Goal: Information Seeking & Learning: Learn about a topic

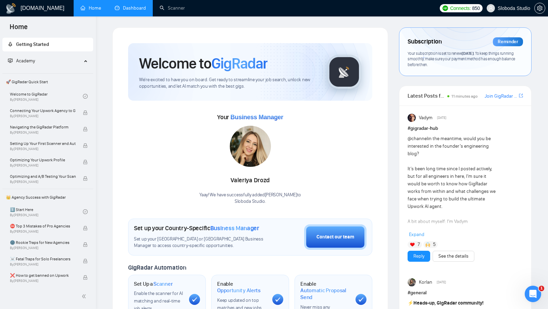
click at [121, 6] on link "Dashboard" at bounding box center [130, 8] width 31 height 6
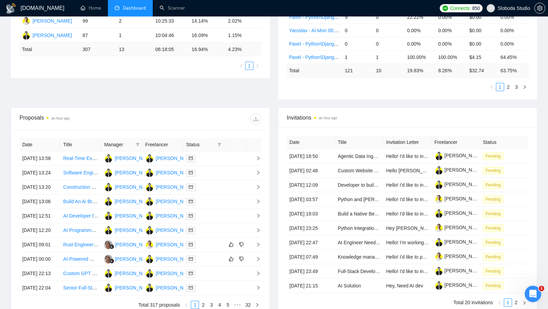
scroll to position [160, 0]
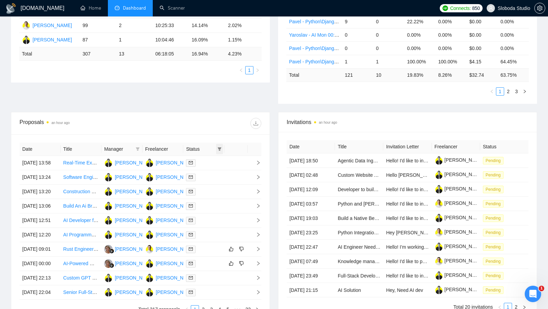
click at [218, 147] on icon "filter" at bounding box center [220, 149] width 4 height 4
click at [201, 159] on span "Chat" at bounding box center [197, 160] width 13 height 5
checkbox input "true"
click at [213, 145] on span "Status" at bounding box center [200, 149] width 29 height 8
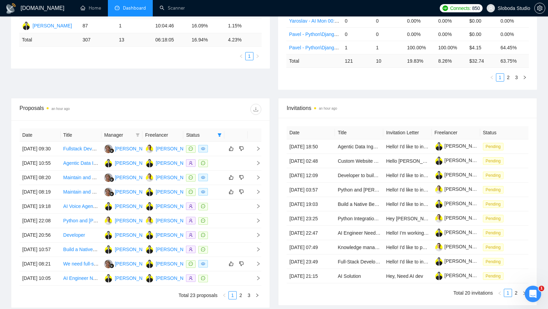
scroll to position [173, 0]
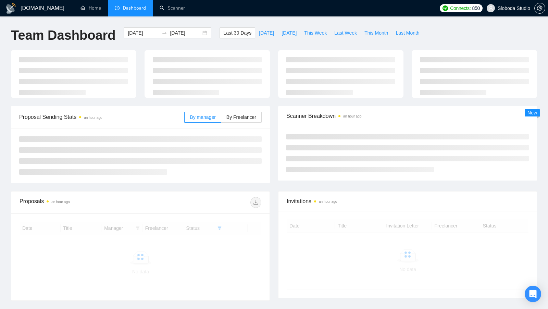
scroll to position [51, 0]
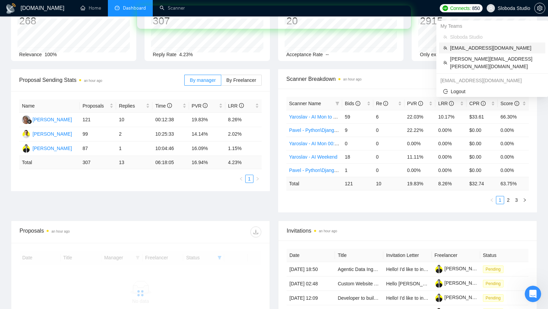
click at [493, 46] on span "maksym@mobidev.biz" at bounding box center [495, 48] width 91 height 8
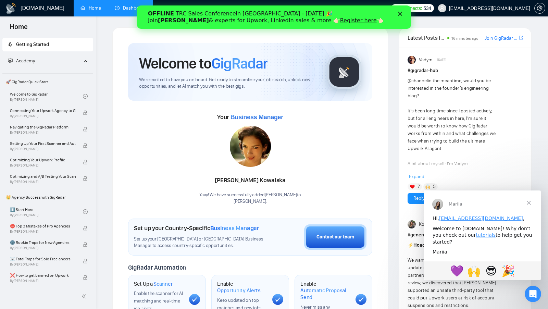
drag, startPoint x: 119, startPoint y: 6, endPoint x: 88, endPoint y: 16, distance: 32.0
click at [119, 6] on link "Dashboard" at bounding box center [130, 8] width 31 height 6
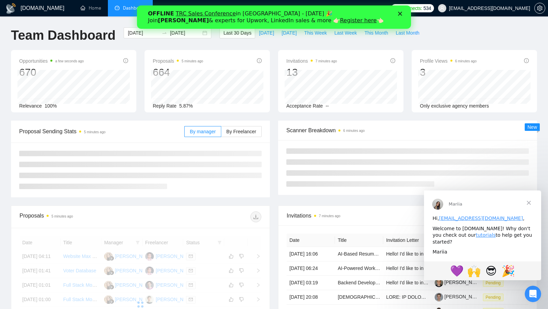
click at [399, 14] on icon "Закрити" at bounding box center [400, 14] width 4 height 4
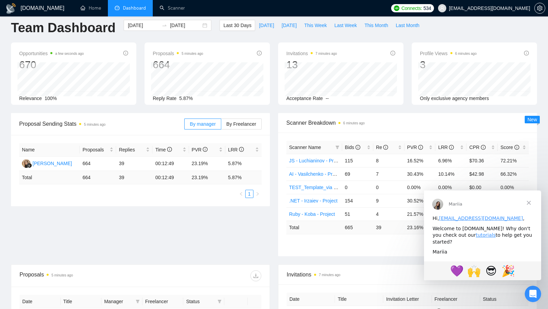
scroll to position [8, 0]
click at [531, 202] on span "Закрити" at bounding box center [529, 203] width 25 height 25
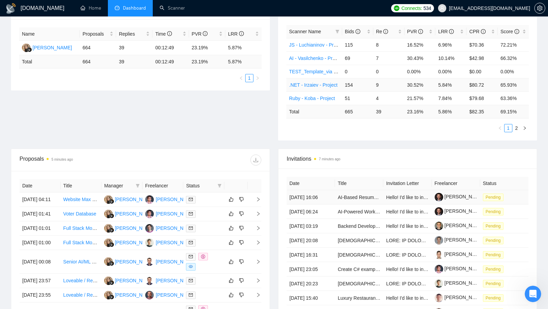
scroll to position [127, 0]
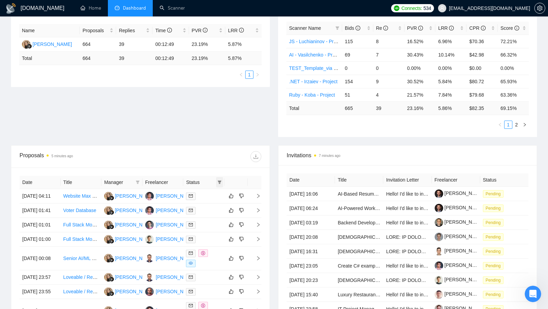
click at [222, 182] on span at bounding box center [219, 182] width 7 height 10
click at [204, 189] on li "Chat" at bounding box center [202, 193] width 41 height 11
checkbox input "true"
click at [211, 164] on div "Proposals 5 minutes ago" at bounding box center [141, 157] width 242 height 22
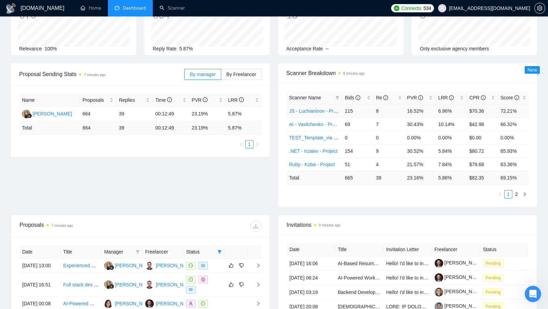
scroll to position [34, 0]
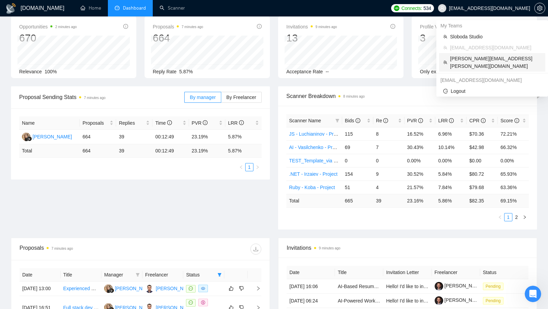
click at [492, 56] on span "martin.castellon@netforemost.com" at bounding box center [495, 62] width 91 height 15
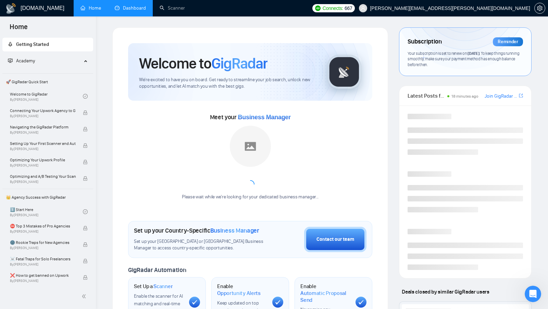
click at [123, 5] on link "Dashboard" at bounding box center [130, 8] width 31 height 6
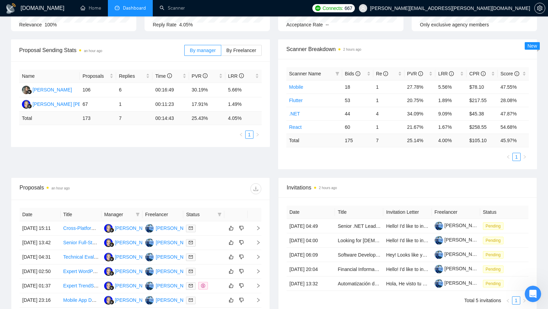
scroll to position [100, 0]
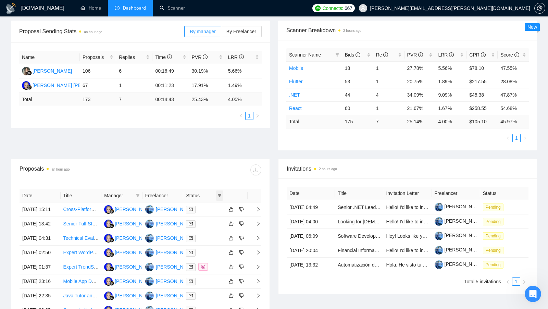
click at [222, 191] on span at bounding box center [219, 196] width 7 height 10
click at [188, 207] on input "checkbox" at bounding box center [188, 207] width 5 height 5
click at [206, 179] on div "Proposals an hour ago Date Title Manager Freelancer Status 08 Oct, 2025 15:11 C…" at bounding box center [140, 264] width 259 height 210
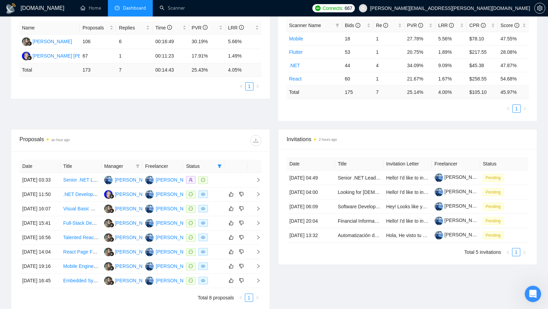
scroll to position [131, 0]
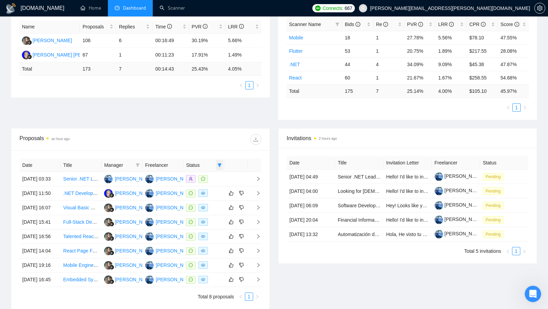
click at [221, 164] on icon "filter" at bounding box center [220, 165] width 4 height 4
click at [188, 176] on input "checkbox" at bounding box center [188, 176] width 5 height 5
click at [211, 146] on div "Proposals an hour ago" at bounding box center [141, 139] width 242 height 22
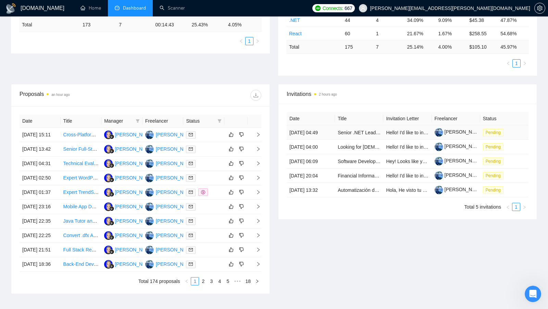
scroll to position [175, 0]
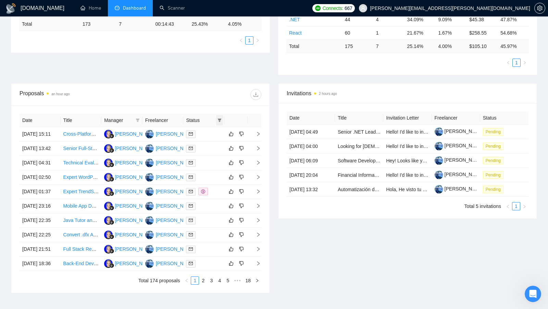
click at [220, 119] on icon "filter" at bounding box center [220, 120] width 4 height 3
click at [184, 130] on li "Chat" at bounding box center [202, 131] width 41 height 11
checkbox input "true"
click at [213, 91] on div at bounding box center [200, 94] width 121 height 11
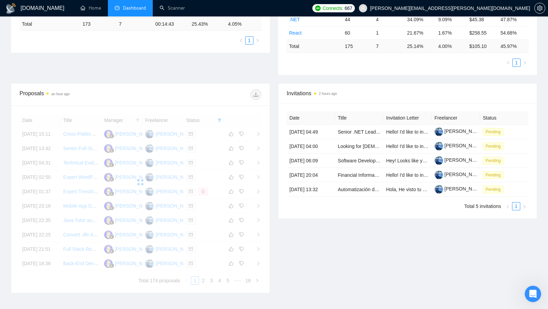
scroll to position [172, 0]
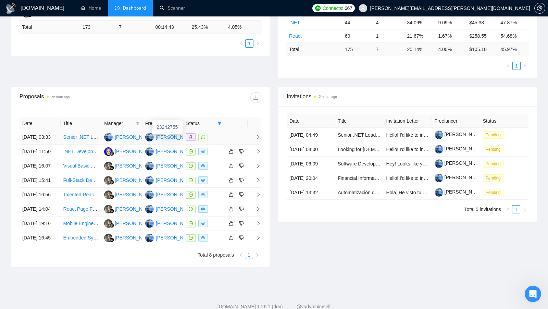
click at [169, 136] on div "Martin Castellon" at bounding box center [175, 137] width 39 height 8
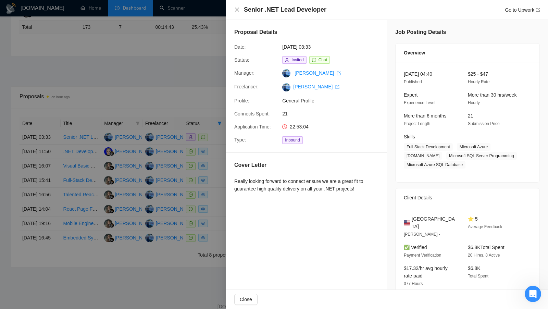
click at [211, 80] on div at bounding box center [274, 154] width 548 height 309
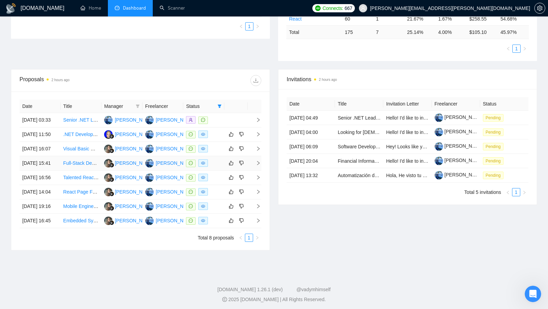
scroll to position [197, 0]
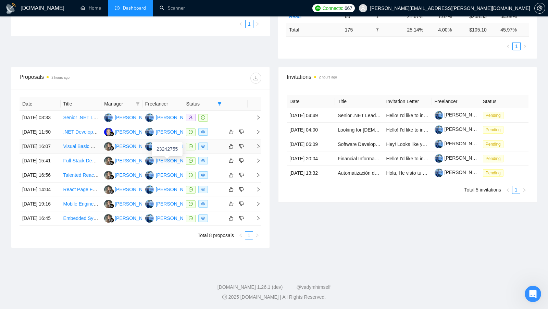
click at [170, 150] on div "Martin Castellon" at bounding box center [175, 147] width 39 height 8
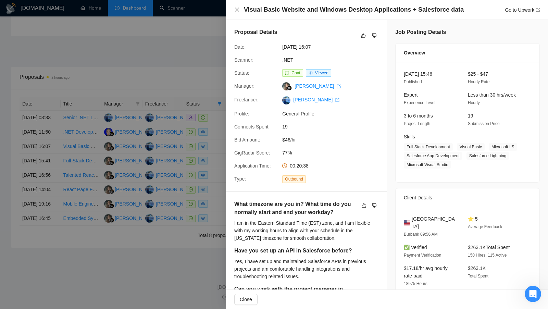
click at [223, 42] on div at bounding box center [274, 154] width 548 height 309
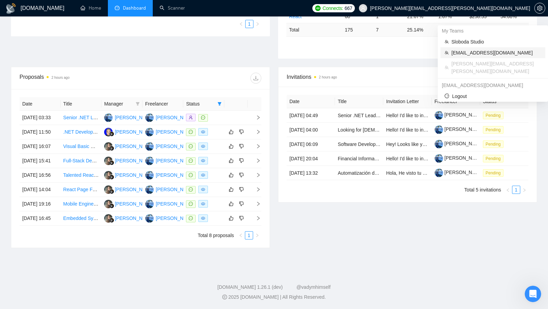
click at [477, 49] on span "maksym@mobidev.biz" at bounding box center [497, 53] width 90 height 8
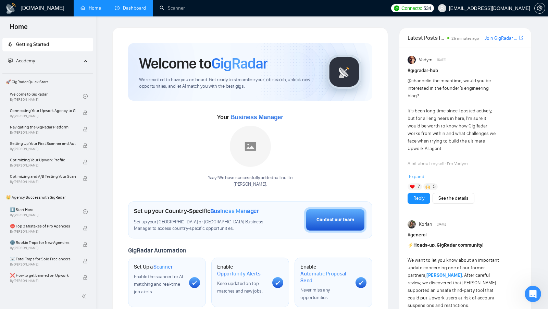
click at [141, 11] on link "Dashboard" at bounding box center [130, 8] width 31 height 6
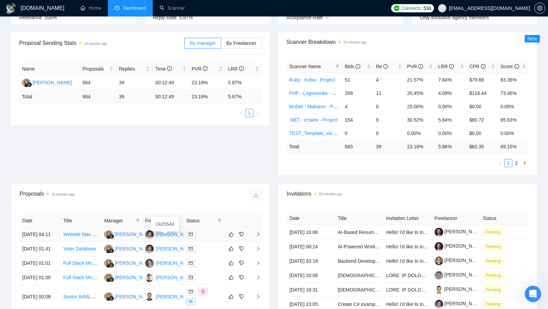
scroll to position [89, 0]
click at [219, 218] on icon "filter" at bounding box center [220, 219] width 4 height 3
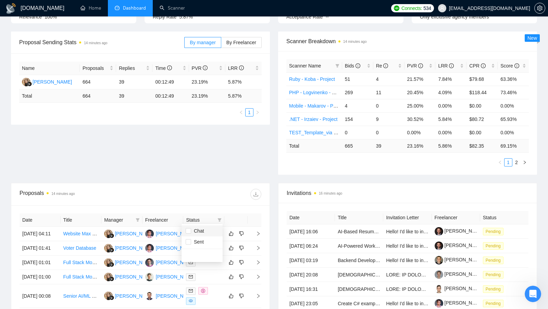
click at [197, 230] on span "Chat" at bounding box center [197, 230] width 13 height 5
checkbox input "true"
click at [207, 194] on div at bounding box center [200, 194] width 121 height 11
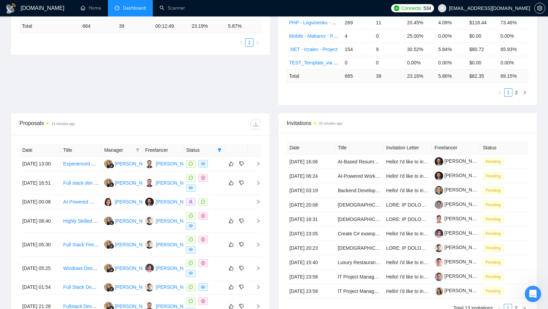
scroll to position [161, 0]
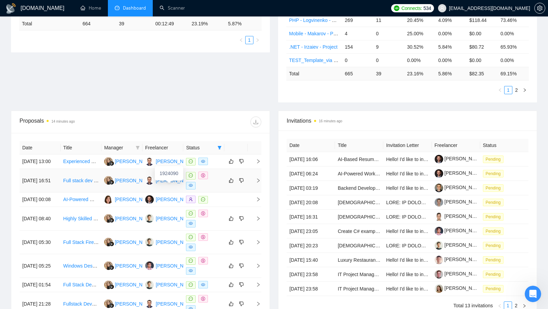
click at [164, 184] on div "Anton Logvinenko" at bounding box center [175, 181] width 39 height 8
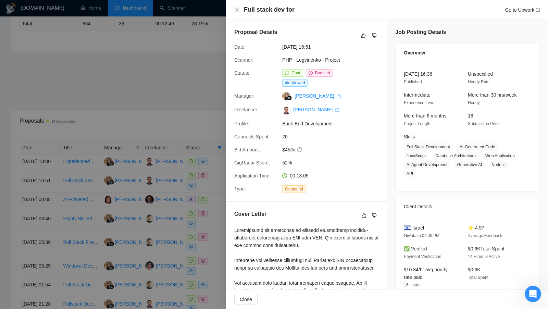
click at [211, 163] on div at bounding box center [274, 154] width 548 height 309
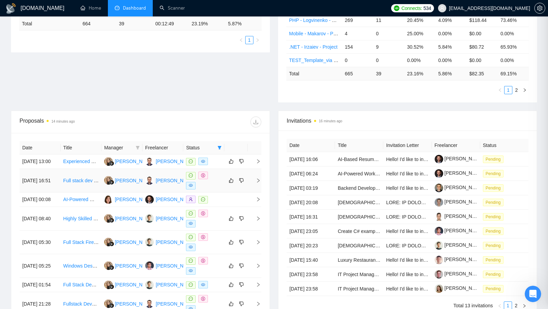
click at [214, 177] on div at bounding box center [204, 181] width 36 height 18
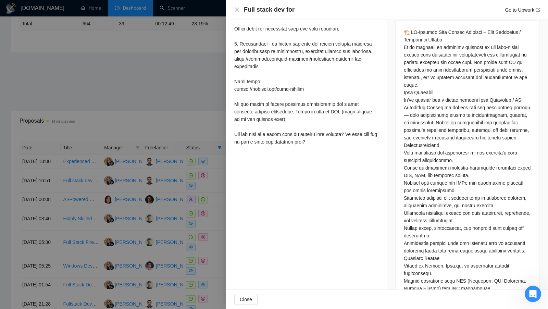
scroll to position [346, 0]
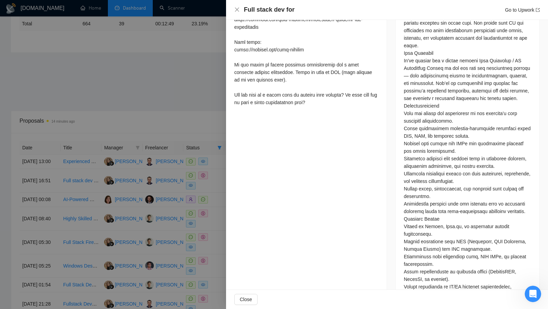
click at [182, 110] on div at bounding box center [274, 154] width 548 height 309
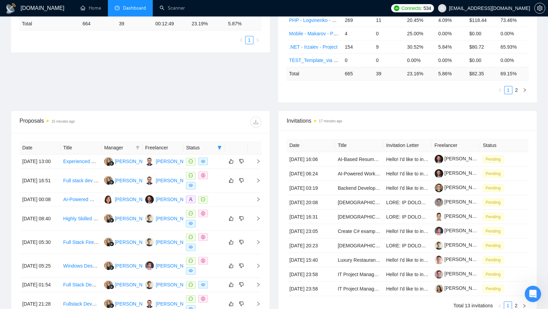
click at [240, 69] on div "Proposal Sending Stats 15 minutes ago By manager By Freelancer Name Proposals R…" at bounding box center [274, 34] width 535 height 151
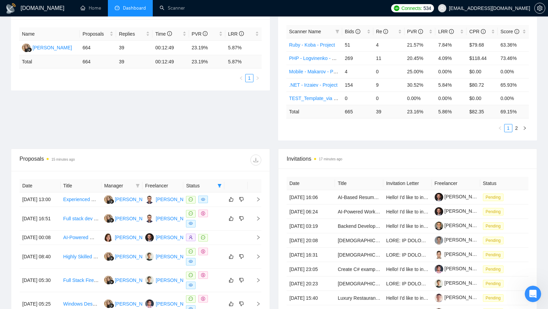
scroll to position [74, 0]
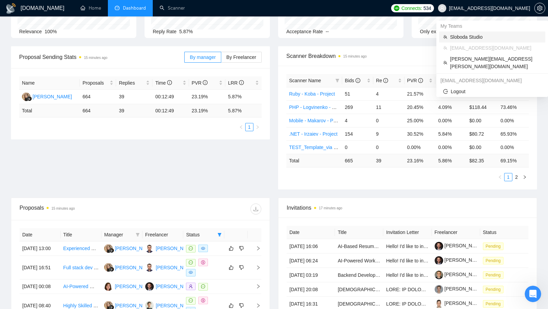
click at [483, 38] on span "Sloboda Studio" at bounding box center [495, 37] width 91 height 8
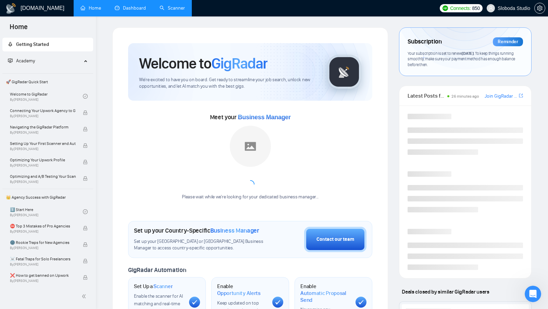
click at [167, 11] on link "Scanner" at bounding box center [172, 8] width 25 height 6
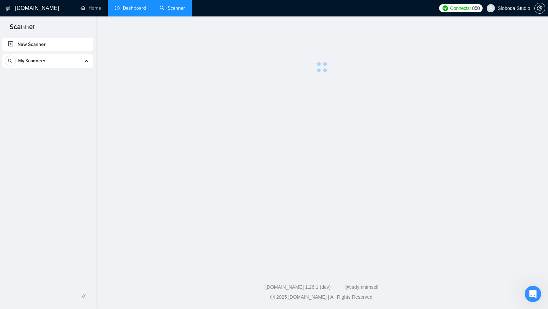
click at [135, 8] on link "Dashboard" at bounding box center [130, 8] width 31 height 6
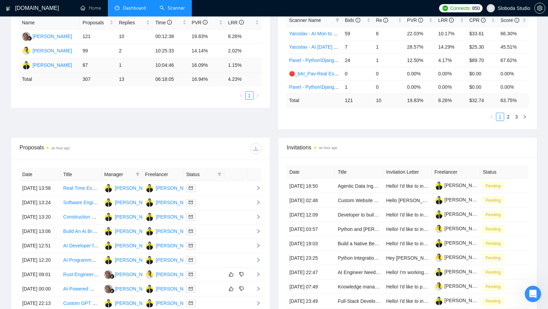
scroll to position [143, 0]
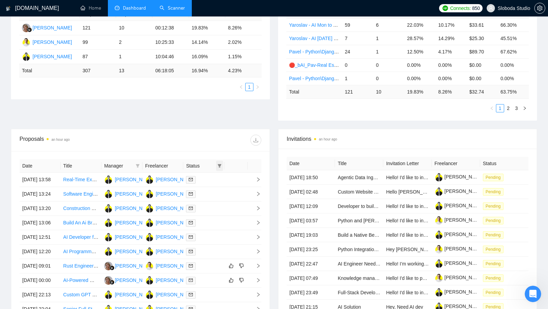
click at [221, 164] on icon "filter" at bounding box center [220, 166] width 4 height 4
click at [189, 173] on label at bounding box center [188, 177] width 5 height 8
click at [189, 174] on input "checkbox" at bounding box center [188, 176] width 5 height 5
click at [191, 176] on input "checkbox" at bounding box center [188, 176] width 5 height 5
checkbox input "true"
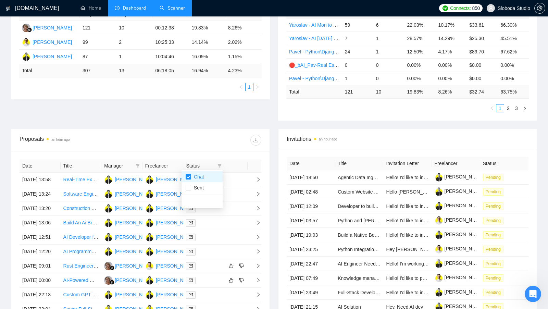
click at [235, 140] on div at bounding box center [200, 140] width 121 height 11
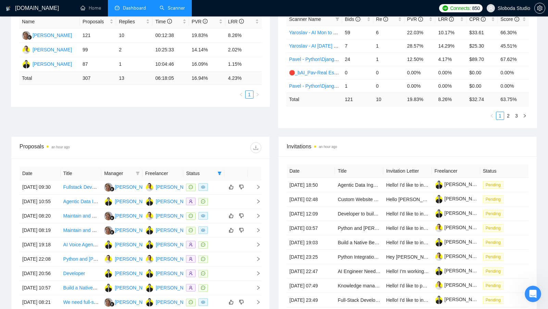
scroll to position [136, 0]
click at [224, 188] on td at bounding box center [203, 187] width 41 height 14
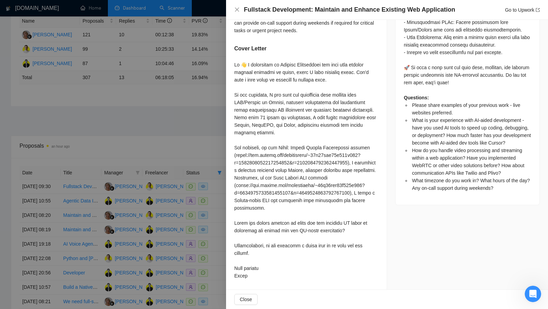
scroll to position [488, 0]
click at [200, 214] on div at bounding box center [274, 154] width 548 height 309
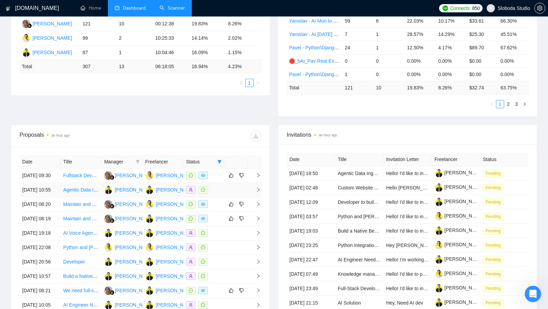
scroll to position [148, 0]
click at [161, 176] on div "Pavel Obod" at bounding box center [175, 175] width 39 height 8
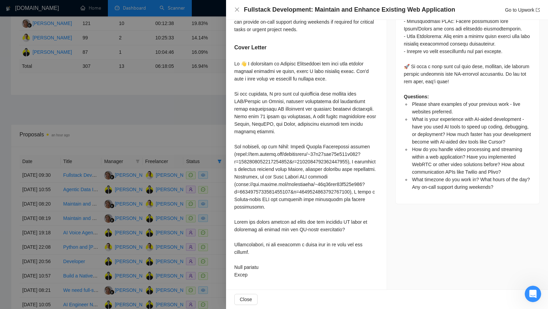
click at [187, 168] on div at bounding box center [274, 154] width 548 height 309
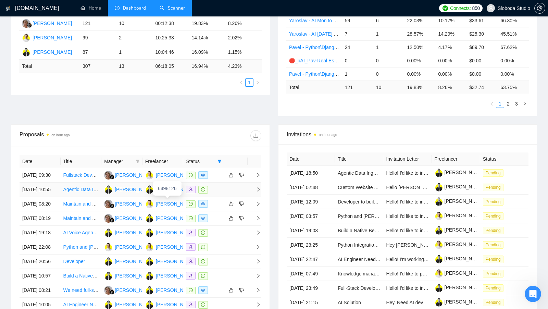
click at [167, 193] on div "Yaroslav Titenok" at bounding box center [175, 190] width 39 height 8
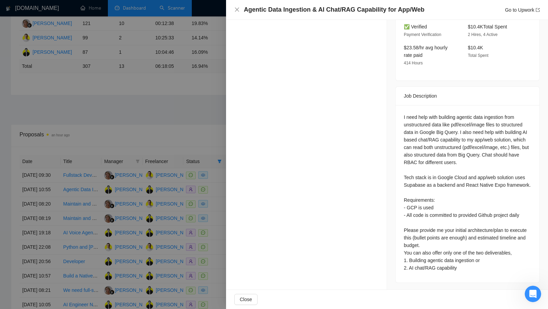
click at [215, 124] on div at bounding box center [274, 154] width 548 height 309
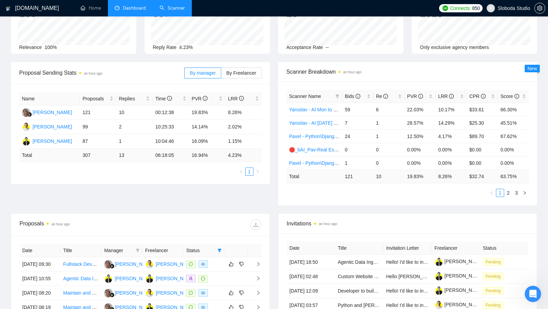
scroll to position [5, 0]
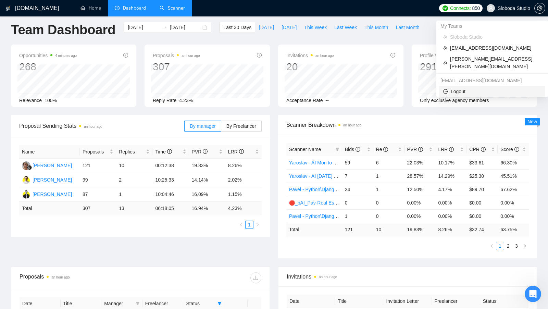
click at [472, 88] on span "Logout" at bounding box center [492, 92] width 98 height 8
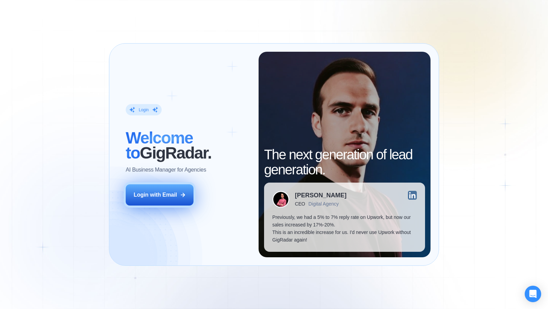
click at [171, 187] on button "Login with Email" at bounding box center [160, 194] width 68 height 21
